Goal: Task Accomplishment & Management: Manage account settings

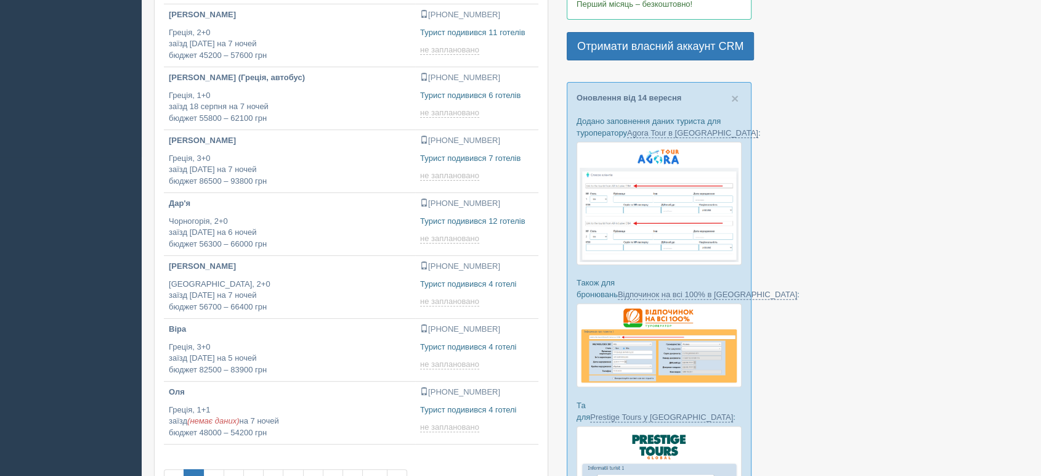
scroll to position [342, 0]
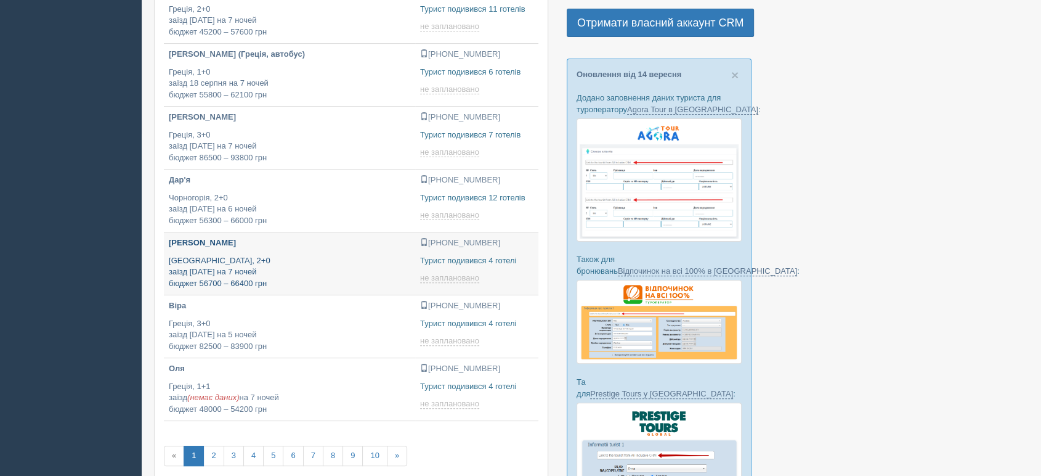
type input "[DATE] 17:45"
click at [202, 261] on p "Туреччина, 2+0 заїзд 26 вересня на 7 ночей бюджет 56700 – 66400 грн" at bounding box center [290, 272] width 242 height 35
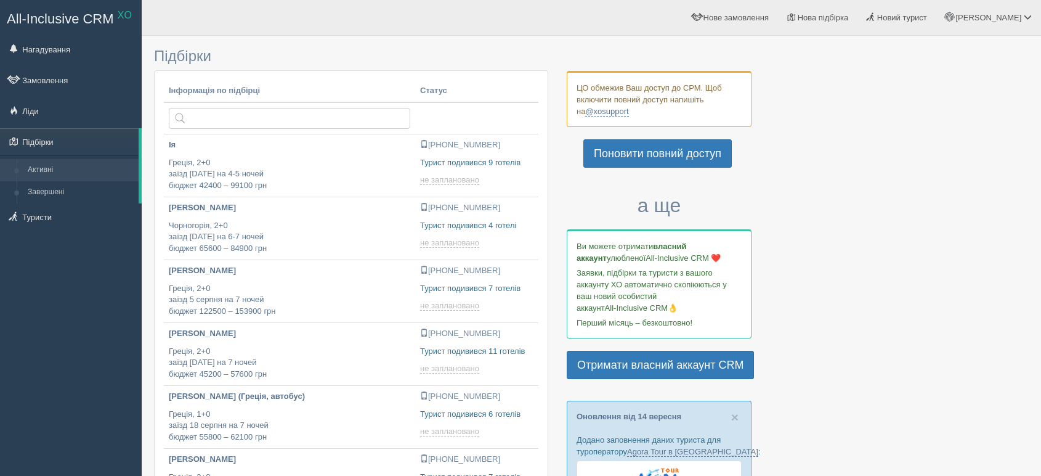
scroll to position [342, 0]
